Goal: Task Accomplishment & Management: Complete application form

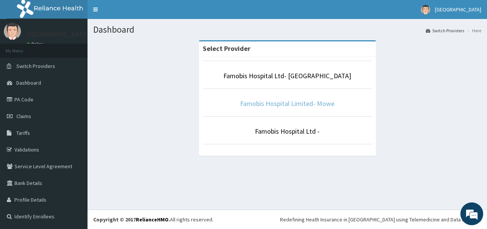
click at [248, 103] on link "Famobis Hospital Limited- Mowe" at bounding box center [287, 103] width 94 height 9
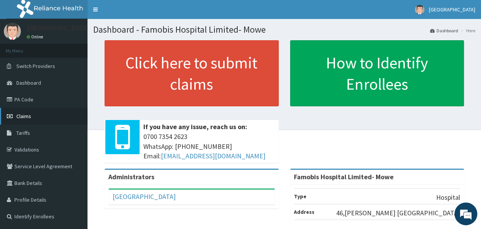
click at [27, 116] on span "Claims" at bounding box center [23, 116] width 15 height 7
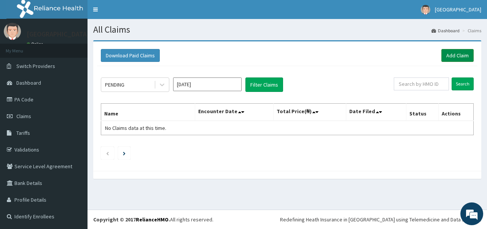
click at [454, 54] on link "Add Claim" at bounding box center [457, 55] width 32 height 13
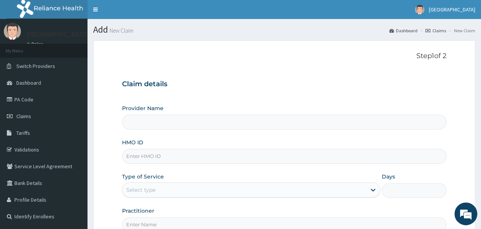
click at [158, 154] on input "HMO ID" at bounding box center [284, 156] width 325 height 15
type input "t"
type input "[PERSON_NAME]/10004/A"
click at [341, 198] on div "Provider Name HMO ID [PERSON_NAME]/10004/A Type of Service Select type Days Pra…" at bounding box center [284, 169] width 325 height 128
drag, startPoint x: 160, startPoint y: 157, endPoint x: 101, endPoint y: 148, distance: 59.7
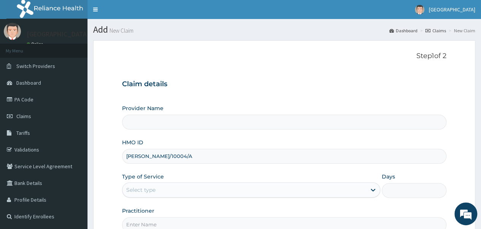
click at [101, 148] on form "Step 1 of 2 Claim details Provider Name HMO ID TED/10004/A Type of Service Sele…" at bounding box center [284, 163] width 382 height 247
click at [24, 114] on span "Claims" at bounding box center [23, 116] width 15 height 7
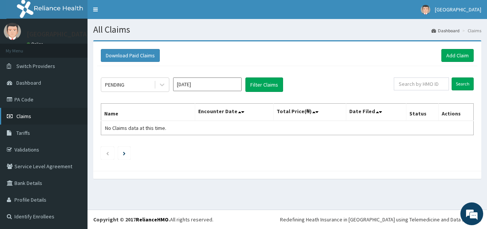
click at [27, 121] on link "Claims" at bounding box center [44, 116] width 88 height 17
click at [450, 54] on link "Add Claim" at bounding box center [457, 55] width 32 height 13
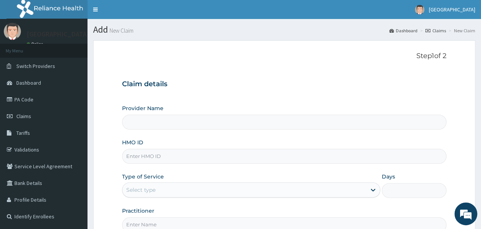
type input "Famobis Hospital Limited- Mowe"
click at [174, 159] on input "HMO ID" at bounding box center [284, 156] width 325 height 15
paste input "TED/10004/A"
type input "TED/10004/A"
click at [333, 193] on div "Select type" at bounding box center [245, 190] width 244 height 12
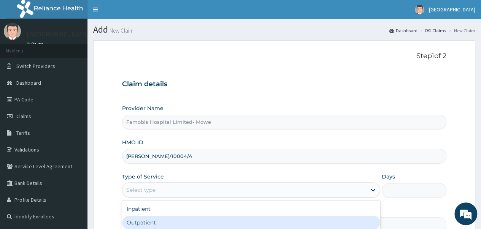
click at [158, 221] on div "Outpatient" at bounding box center [251, 223] width 258 height 14
type input "1"
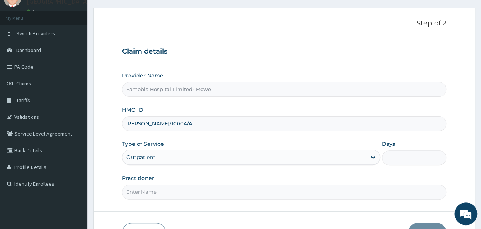
scroll to position [76, 0]
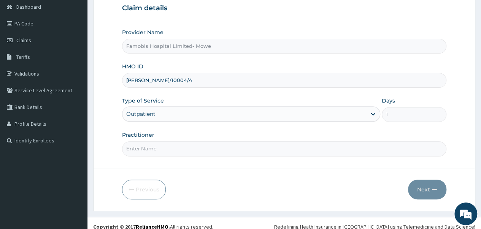
click at [170, 146] on input "Practitioner" at bounding box center [284, 149] width 325 height 15
type input "Dr Demola"
click at [428, 183] on button "Next" at bounding box center [427, 190] width 38 height 20
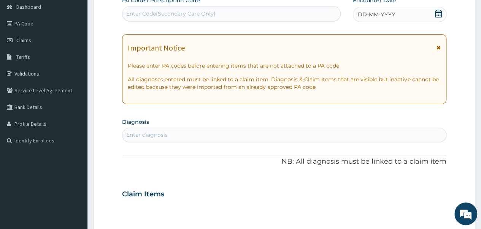
click at [438, 16] on icon at bounding box center [439, 14] width 8 height 8
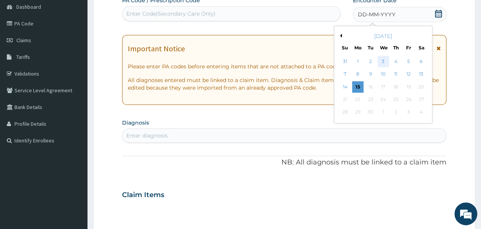
click at [385, 66] on div "3" at bounding box center [382, 61] width 11 height 11
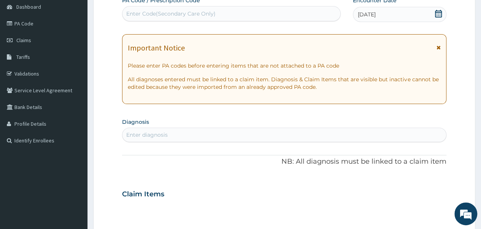
click at [204, 131] on div "Enter diagnosis" at bounding box center [285, 135] width 324 height 12
type input "K"
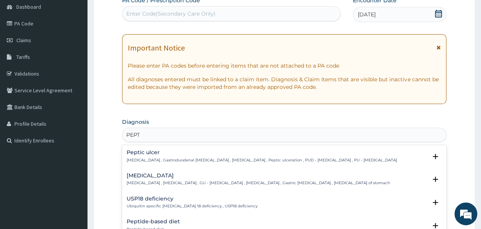
type input "PEPTI"
click at [191, 155] on h4 "Peptic ulcer" at bounding box center [262, 153] width 271 height 6
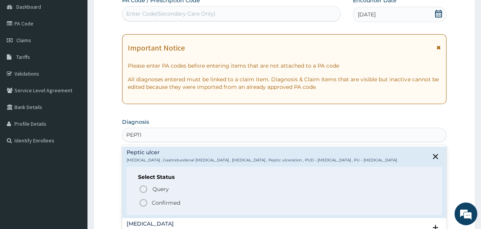
click at [145, 202] on icon "status option filled" at bounding box center [143, 203] width 9 height 9
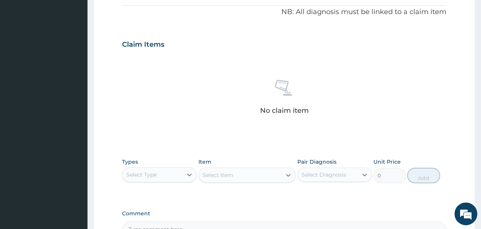
scroll to position [304, 0]
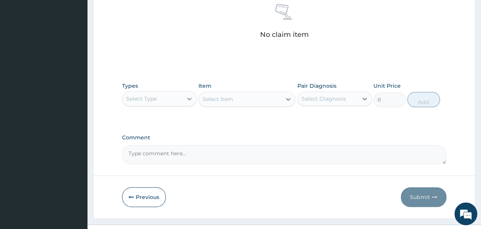
click at [192, 100] on icon at bounding box center [190, 99] width 8 height 8
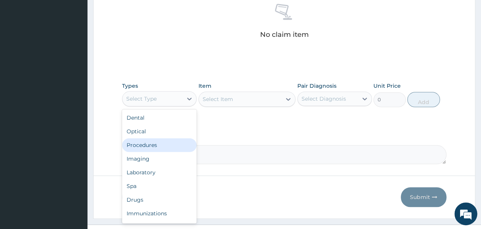
click at [159, 149] on div "Procedures" at bounding box center [159, 145] width 75 height 14
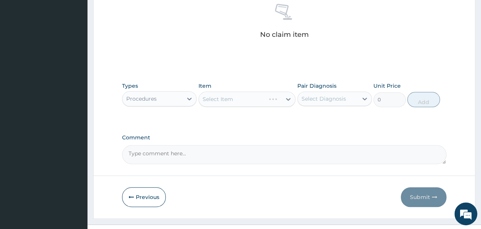
click at [233, 104] on div "Select Item" at bounding box center [247, 99] width 97 height 15
click at [232, 101] on div "Select Item" at bounding box center [218, 100] width 30 height 8
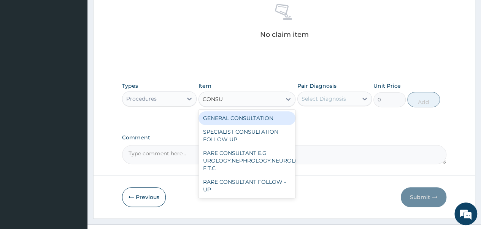
type input "CONSUL"
click at [242, 115] on div "GENERAL CONSULTATION" at bounding box center [247, 118] width 97 height 14
type input "2000"
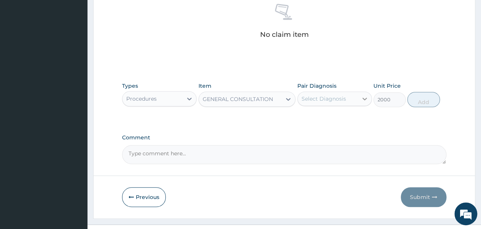
click at [360, 96] on div at bounding box center [365, 99] width 14 height 14
click at [305, 116] on input "checkbox" at bounding box center [304, 117] width 5 height 5
checkbox input "true"
click at [430, 96] on button "Add" at bounding box center [423, 99] width 32 height 15
type input "0"
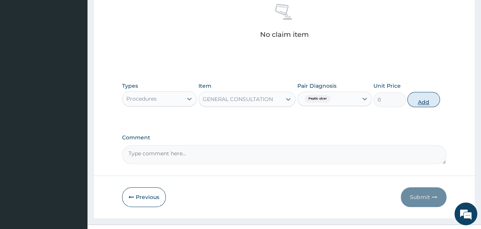
scroll to position [288, 0]
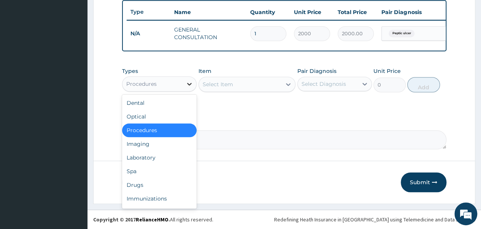
click at [189, 86] on icon at bounding box center [190, 84] width 8 height 8
click at [129, 185] on div "Drugs" at bounding box center [159, 185] width 75 height 14
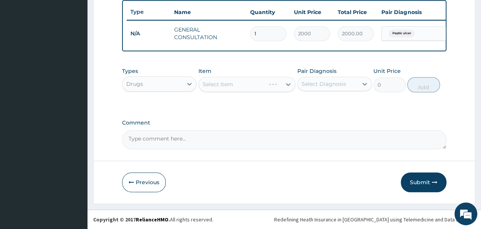
click at [233, 86] on div "Select Item" at bounding box center [247, 84] width 97 height 15
click at [246, 83] on div "Select Item" at bounding box center [247, 84] width 97 height 15
click at [251, 84] on div "Select Item" at bounding box center [240, 84] width 83 height 12
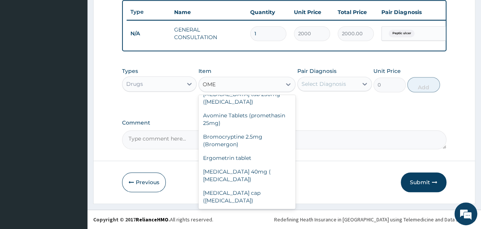
scroll to position [76, 0]
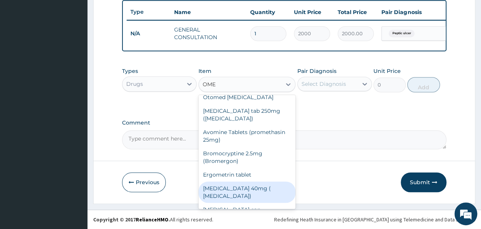
type input "OMEP"
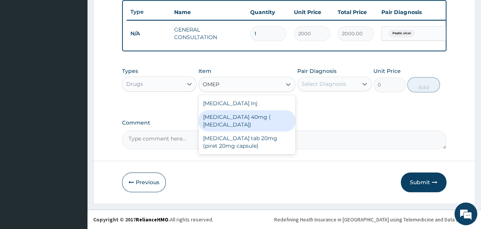
scroll to position [0, 0]
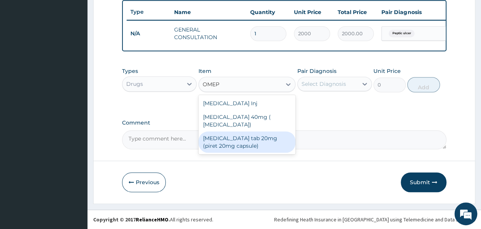
click at [215, 138] on div "Omeprazole tab 20mg (piret 20mg capsule)" at bounding box center [247, 142] width 97 height 21
type input "850"
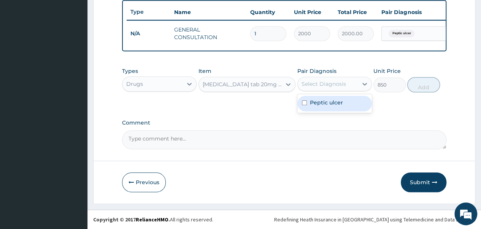
click at [331, 86] on div "Select Diagnosis" at bounding box center [324, 84] width 45 height 8
click at [304, 102] on input "checkbox" at bounding box center [304, 102] width 5 height 5
checkbox input "true"
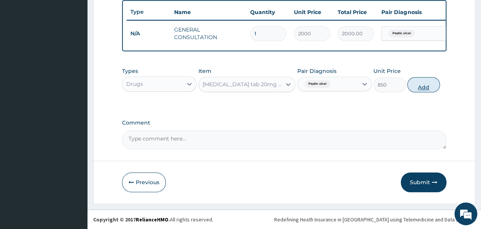
click at [426, 89] on button "Add" at bounding box center [423, 84] width 32 height 15
type input "0"
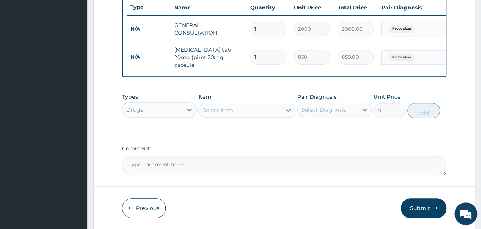
type input "0.00"
type input "2"
type input "1700.00"
type input "2"
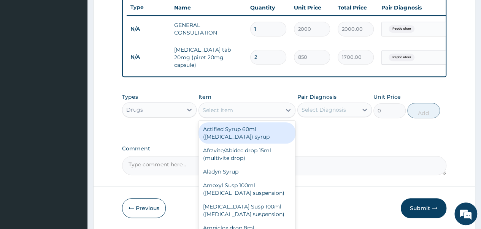
click at [209, 111] on div "Select Item" at bounding box center [218, 111] width 30 height 8
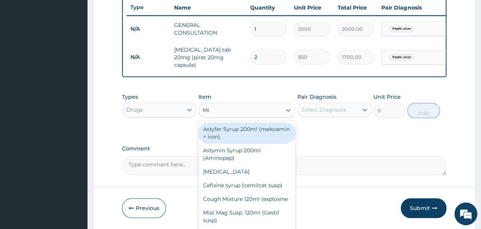
type input "MIS"
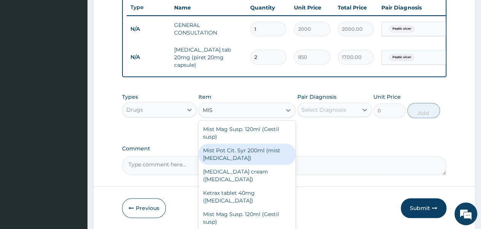
click at [221, 158] on div "Mist Pot Cit. Syr 200ml (mist potassium citrate)" at bounding box center [247, 154] width 97 height 21
type input "700"
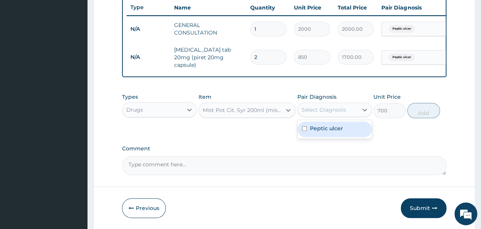
click at [339, 110] on div "Select Diagnosis" at bounding box center [324, 110] width 45 height 8
click at [307, 130] on div "Peptic ulcer" at bounding box center [335, 130] width 75 height 16
checkbox input "true"
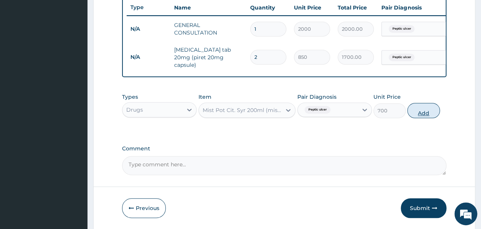
click at [420, 111] on button "Add" at bounding box center [423, 110] width 32 height 15
type input "0"
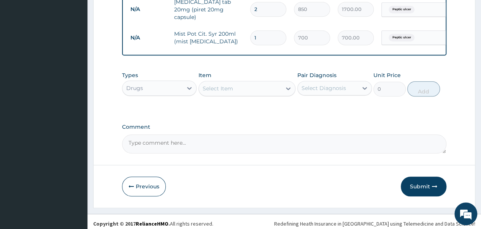
scroll to position [340, 0]
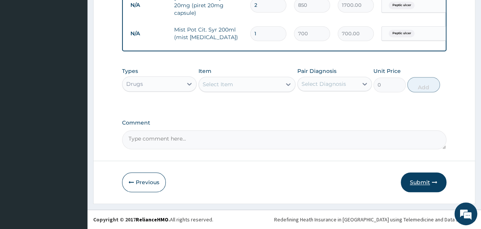
click at [419, 183] on button "Submit" at bounding box center [424, 183] width 46 height 20
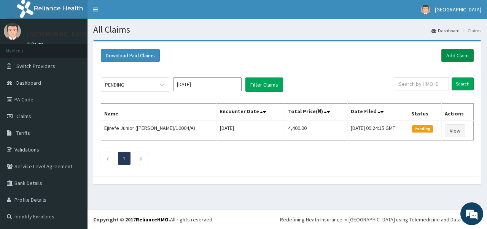
click at [454, 57] on link "Add Claim" at bounding box center [457, 55] width 32 height 13
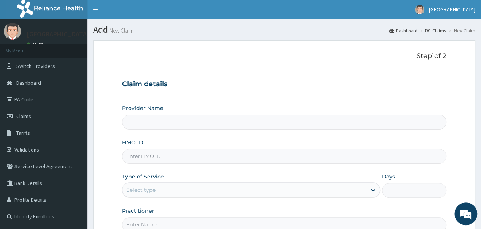
type input "Famobis Hospital Limited- Mowe"
click at [155, 157] on input "HMO ID" at bounding box center [284, 156] width 325 height 15
type input "NGL/1017"
click at [22, 102] on link "PA Code" at bounding box center [44, 99] width 88 height 17
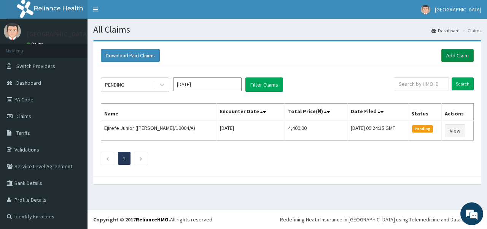
click at [463, 55] on link "Add Claim" at bounding box center [457, 55] width 32 height 13
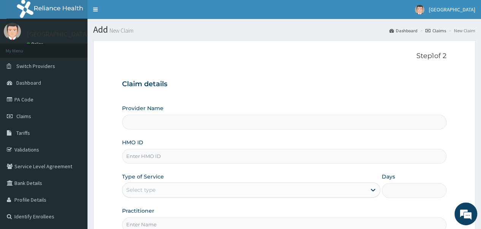
type input "Famobis Hospital Limited- Mowe"
click at [168, 156] on input "HMO ID" at bounding box center [284, 156] width 325 height 15
type input "NGL/1017/A"
click at [275, 193] on div "Select type" at bounding box center [245, 190] width 244 height 12
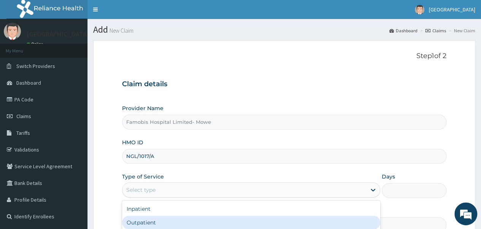
click at [180, 223] on div "Outpatient" at bounding box center [251, 223] width 258 height 14
type input "1"
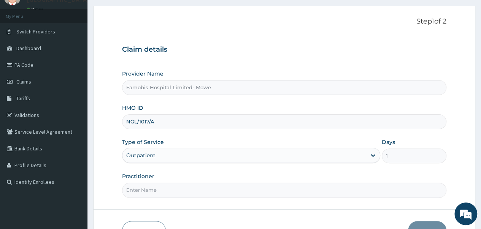
scroll to position [76, 0]
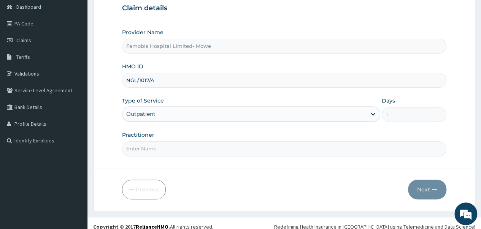
click at [169, 151] on input "Practitioner" at bounding box center [284, 149] width 325 height 15
type input "Dr Demola"
click at [423, 184] on button "Next" at bounding box center [427, 190] width 38 height 20
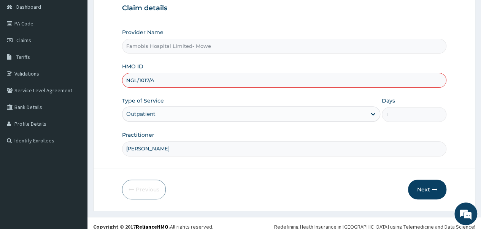
click at [145, 81] on input "NGL/1017/A" at bounding box center [284, 80] width 325 height 15
type input "NGL/10117/A"
click at [418, 183] on button "Next" at bounding box center [427, 190] width 38 height 20
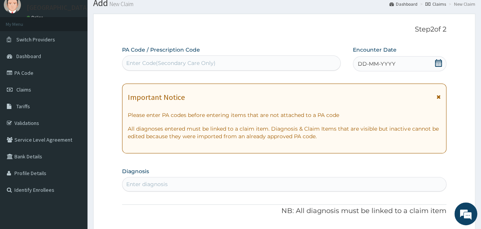
scroll to position [0, 0]
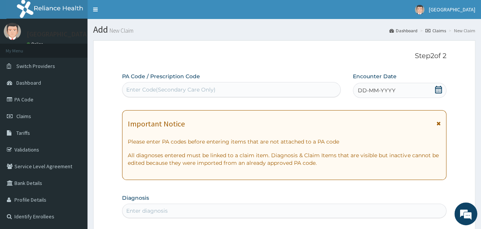
click at [401, 90] on div "DD-MM-YYYY" at bounding box center [400, 90] width 94 height 15
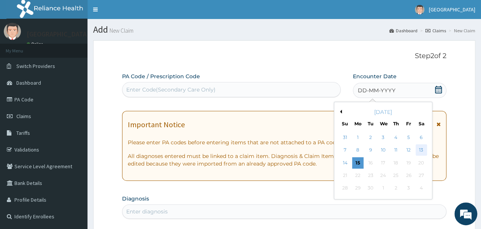
click at [420, 150] on div "13" at bounding box center [420, 150] width 11 height 11
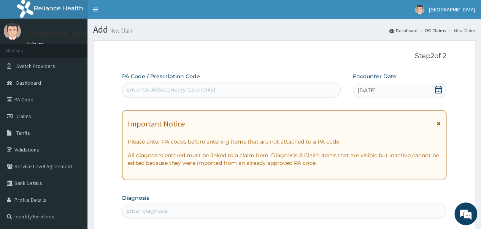
scroll to position [76, 0]
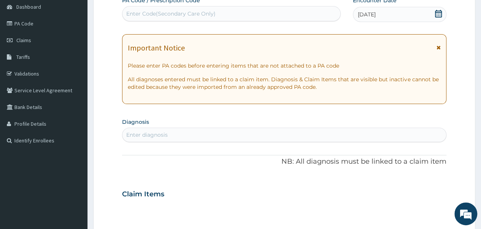
click at [164, 134] on div "Enter diagnosis" at bounding box center [146, 135] width 41 height 8
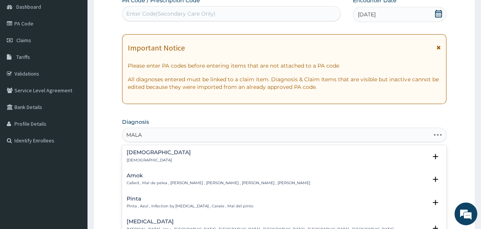
type input "MALAR"
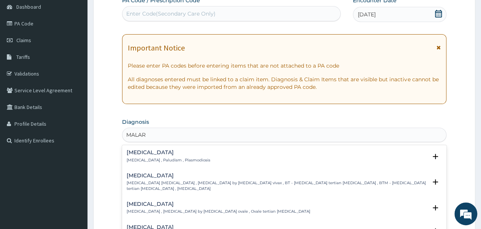
click at [150, 155] on h4 "Malaria" at bounding box center [169, 153] width 84 height 6
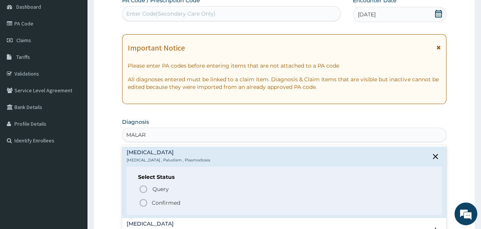
click at [142, 202] on icon "status option filled" at bounding box center [143, 203] width 9 height 9
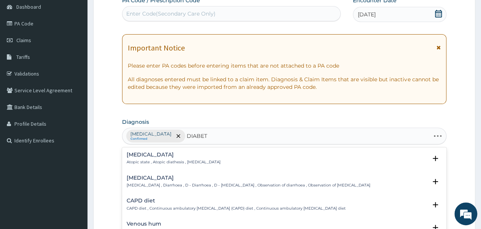
type input "DIABETE"
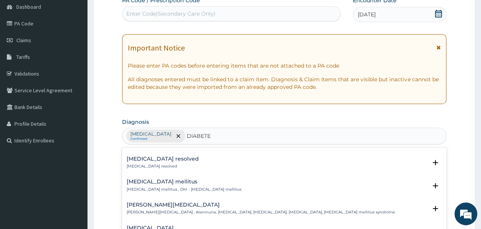
click at [171, 187] on p "Diabetes mellitus , DM - Diabetes mellitus" at bounding box center [184, 189] width 115 height 5
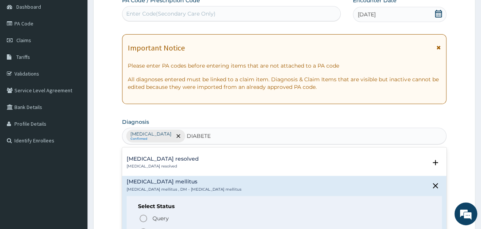
click at [142, 229] on circle "status option filled" at bounding box center [143, 232] width 7 height 7
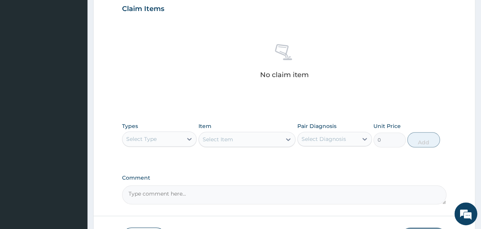
scroll to position [266, 0]
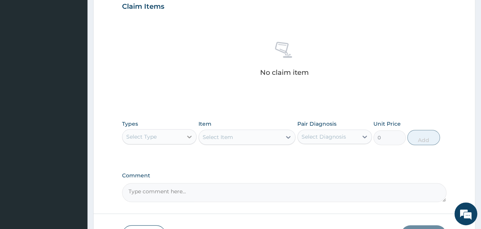
click at [186, 136] on icon at bounding box center [190, 137] width 8 height 8
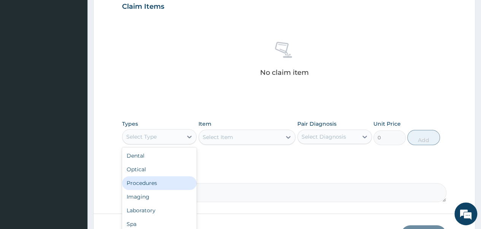
click at [159, 183] on div "Procedures" at bounding box center [159, 184] width 75 height 14
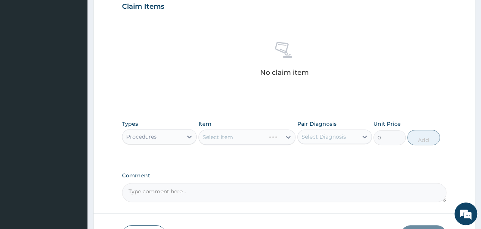
click at [251, 137] on div "Select Item" at bounding box center [247, 137] width 97 height 15
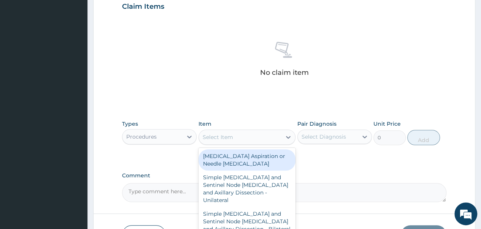
click at [247, 137] on div "Select Item" at bounding box center [240, 137] width 83 height 12
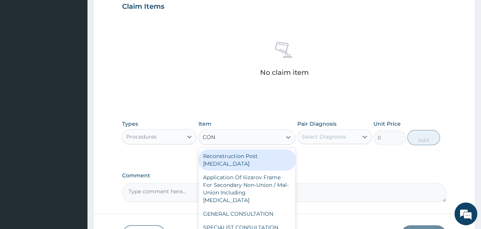
type input "CONS"
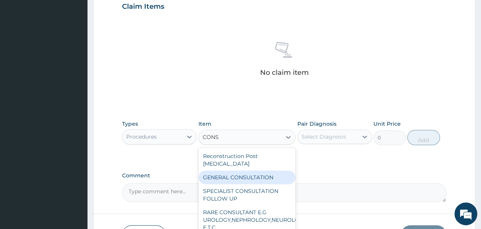
click at [234, 175] on div "GENERAL CONSULTATION" at bounding box center [247, 178] width 97 height 14
type input "2000"
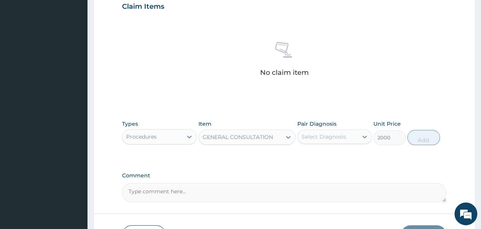
click at [324, 135] on div "Select Diagnosis" at bounding box center [324, 137] width 45 height 8
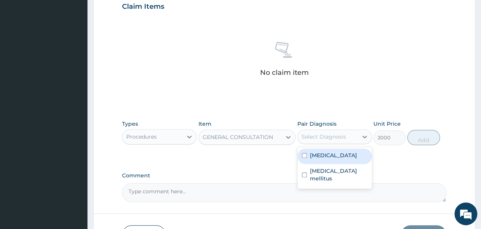
click at [302, 155] on input "checkbox" at bounding box center [304, 155] width 5 height 5
checkbox input "true"
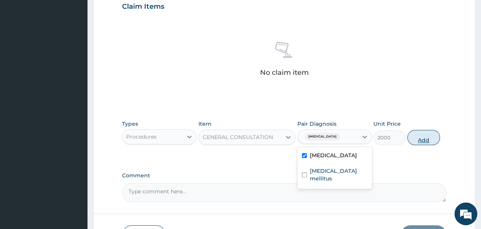
click at [432, 139] on button "Add" at bounding box center [423, 137] width 32 height 15
type input "0"
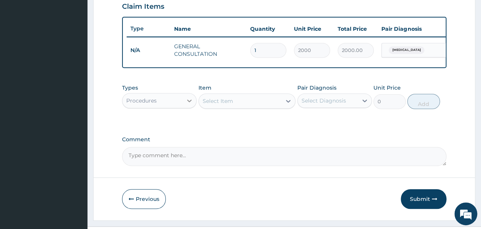
click at [185, 108] on div at bounding box center [190, 101] width 14 height 14
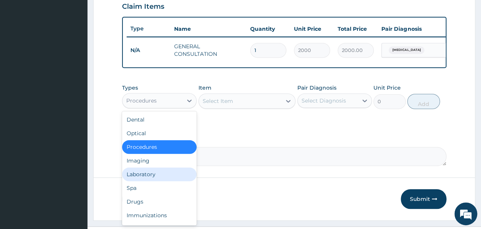
click at [137, 175] on div "Laboratory" at bounding box center [159, 175] width 75 height 14
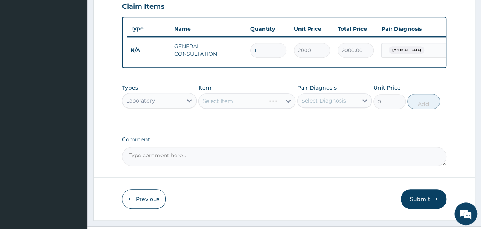
click at [220, 106] on div "Select Item" at bounding box center [247, 101] width 97 height 15
click at [217, 105] on div "Select Item" at bounding box center [218, 101] width 30 height 8
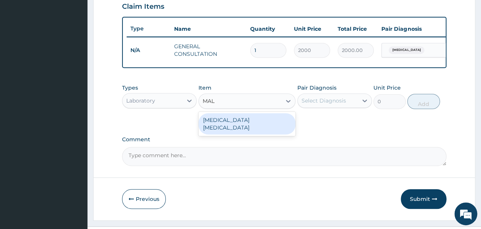
type input "MALA"
click at [245, 129] on div "MALARIA PARASITE" at bounding box center [247, 123] width 97 height 21
type input "1000"
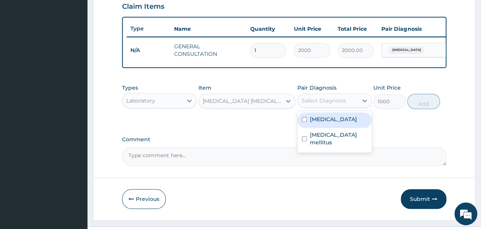
click at [350, 107] on div "Select Diagnosis" at bounding box center [328, 101] width 60 height 12
click at [302, 122] on input "checkbox" at bounding box center [304, 119] width 5 height 5
checkbox input "true"
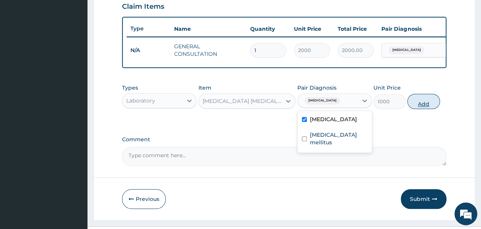
click at [417, 109] on button "Add" at bounding box center [423, 101] width 32 height 15
type input "0"
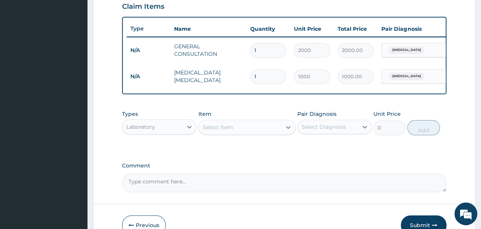
click at [223, 131] on div "Select Item" at bounding box center [218, 128] width 30 height 8
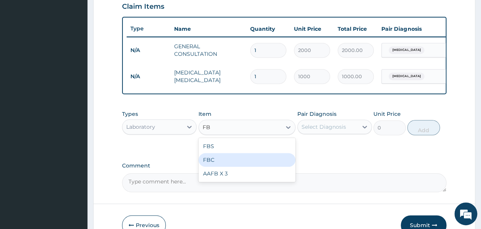
type input "F"
type input "FBS"
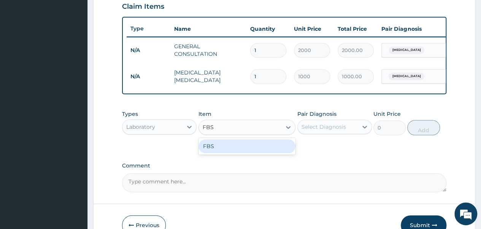
click at [202, 150] on div "FBS" at bounding box center [247, 147] width 97 height 14
type input "1000"
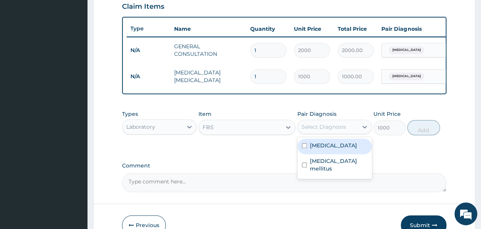
click at [330, 131] on div "Select Diagnosis" at bounding box center [324, 127] width 45 height 8
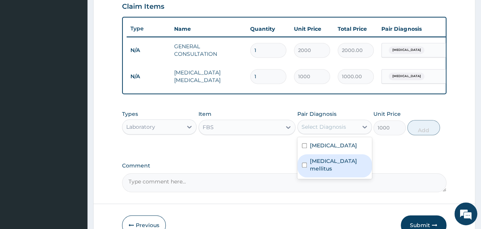
click at [305, 167] on input "checkbox" at bounding box center [304, 165] width 5 height 5
checkbox input "true"
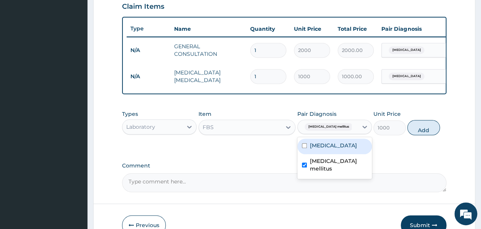
click at [436, 134] on button "Add" at bounding box center [423, 127] width 32 height 15
type input "0"
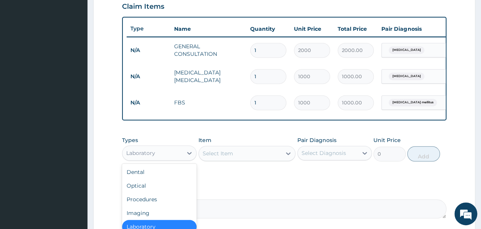
click at [180, 158] on div "Laboratory" at bounding box center [153, 153] width 60 height 12
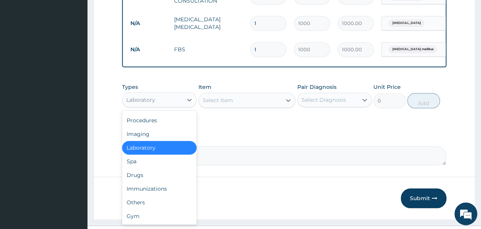
scroll to position [340, 0]
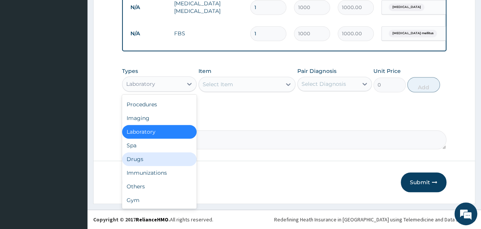
click at [145, 159] on div "Drugs" at bounding box center [159, 160] width 75 height 14
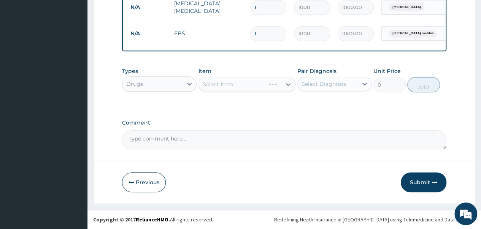
click at [217, 88] on div "Select Item" at bounding box center [247, 84] width 97 height 15
click at [260, 89] on div "Select Item" at bounding box center [240, 84] width 83 height 12
type input "P"
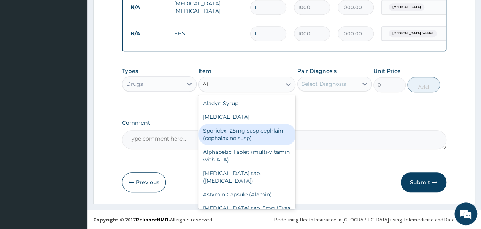
type input "A"
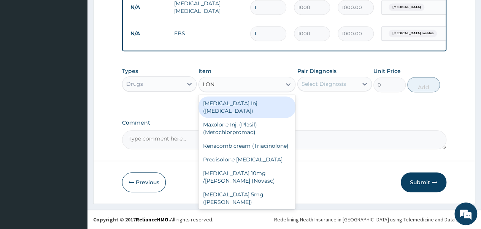
type input "LONA"
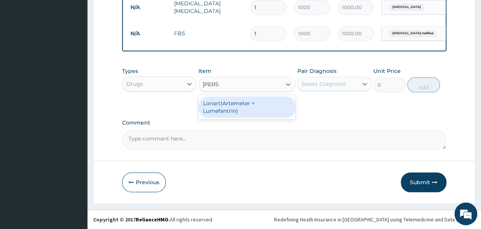
click at [247, 101] on div "Lonart(Artemeter + Lumefantrin)" at bounding box center [247, 107] width 97 height 21
type input "1800"
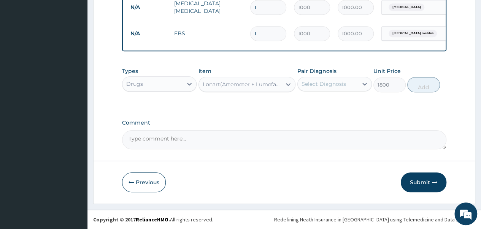
click at [320, 84] on div "Select Diagnosis" at bounding box center [324, 84] width 45 height 8
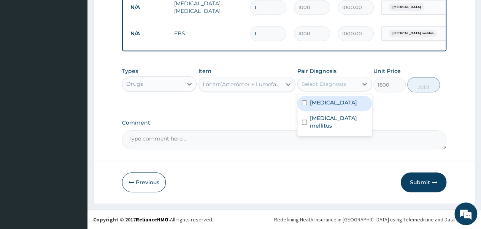
click at [303, 103] on input "checkbox" at bounding box center [304, 102] width 5 height 5
checkbox input "true"
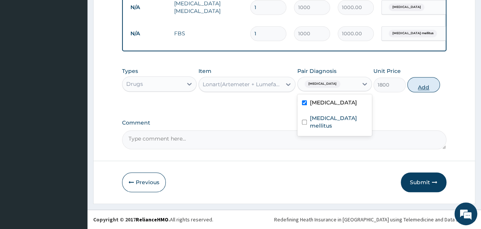
click at [419, 86] on button "Add" at bounding box center [423, 84] width 32 height 15
type input "0"
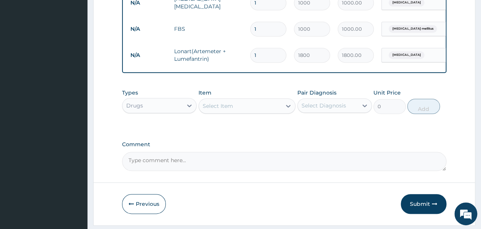
click at [250, 110] on div "Select Item" at bounding box center [240, 106] width 83 height 12
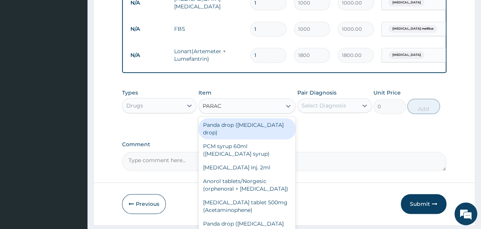
type input "PARACE"
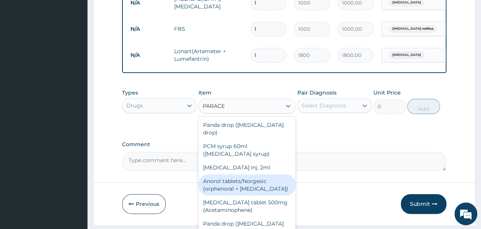
scroll to position [30, 0]
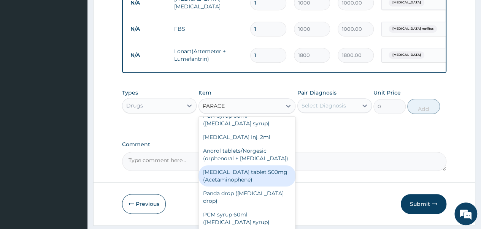
click at [231, 178] on div "Paracetamol tablet 500mg (Acetaminophene)" at bounding box center [247, 176] width 97 height 21
type input "500"
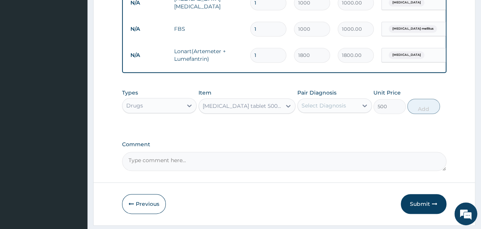
click at [320, 112] on div "Select Diagnosis" at bounding box center [328, 106] width 60 height 12
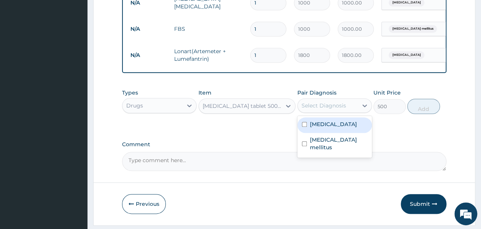
click at [303, 127] on input "checkbox" at bounding box center [304, 124] width 5 height 5
checkbox input "true"
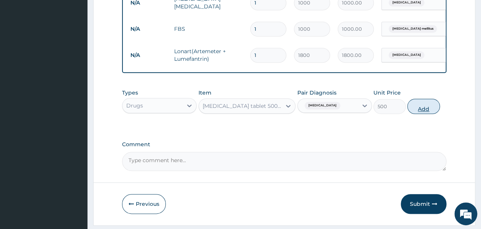
click at [431, 110] on button "Add" at bounding box center [423, 106] width 32 height 15
type input "0"
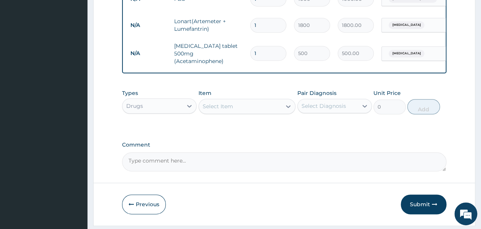
scroll to position [397, 0]
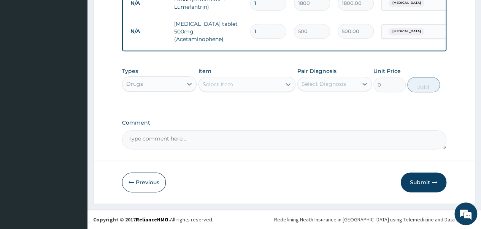
click at [422, 180] on button "Submit" at bounding box center [424, 183] width 46 height 20
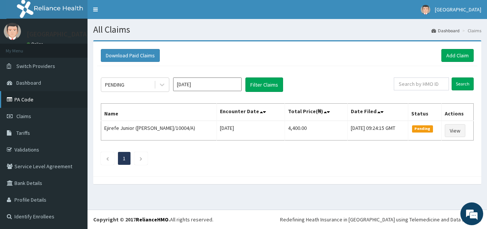
click at [22, 102] on link "PA Code" at bounding box center [44, 99] width 88 height 17
